Goal: Transaction & Acquisition: Register for event/course

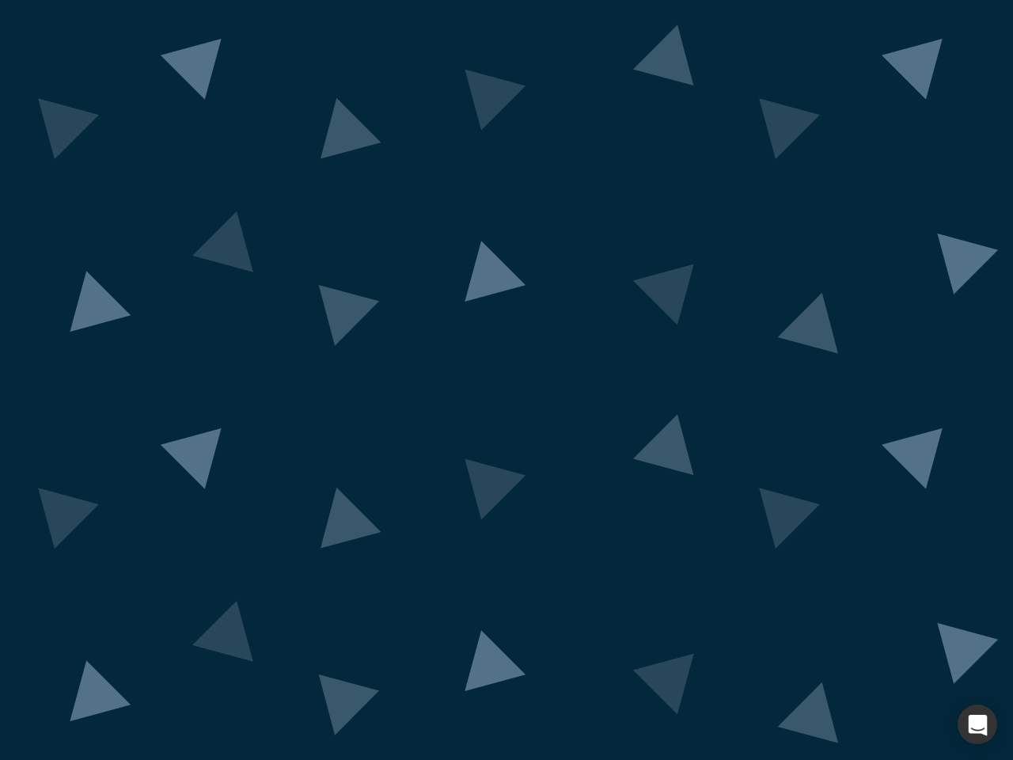
click at [978, 724] on div "button" at bounding box center [978, 725] width 40 height 40
